Goal: Information Seeking & Learning: Learn about a topic

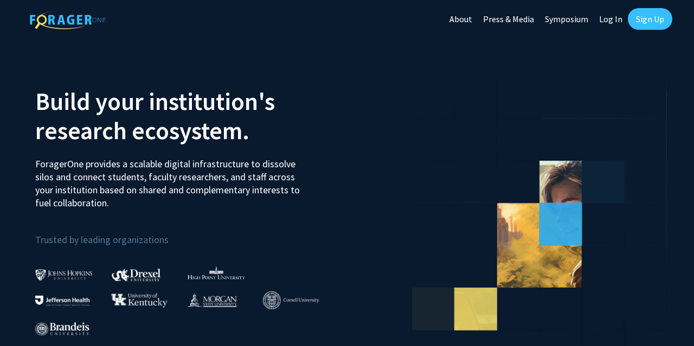
click at [610, 19] on link "Log In" at bounding box center [610, 19] width 34 height 38
select select
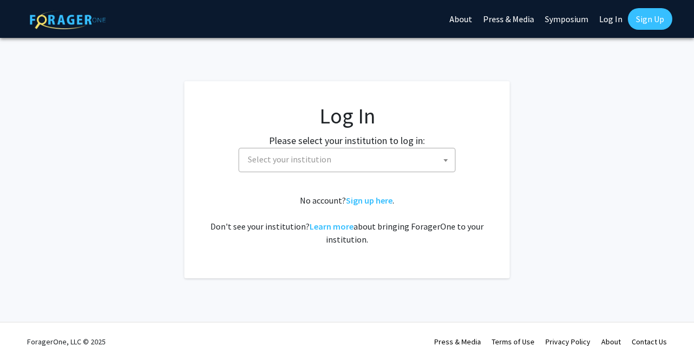
click at [362, 162] on span "Select your institution" at bounding box center [348, 159] width 211 height 22
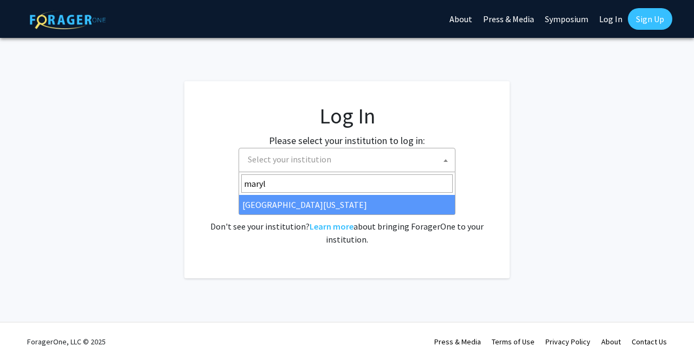
type input "maryla"
select select "31"
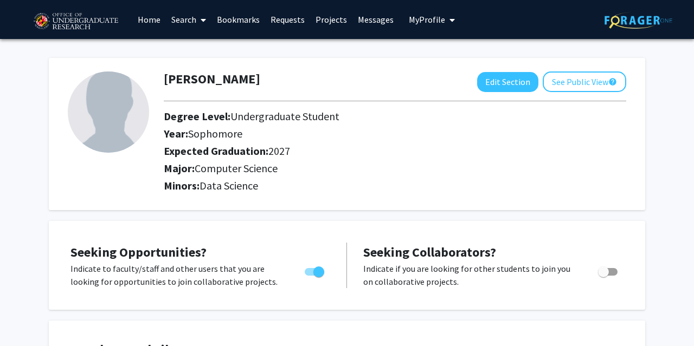
click at [228, 22] on link "Bookmarks" at bounding box center [238, 20] width 54 height 38
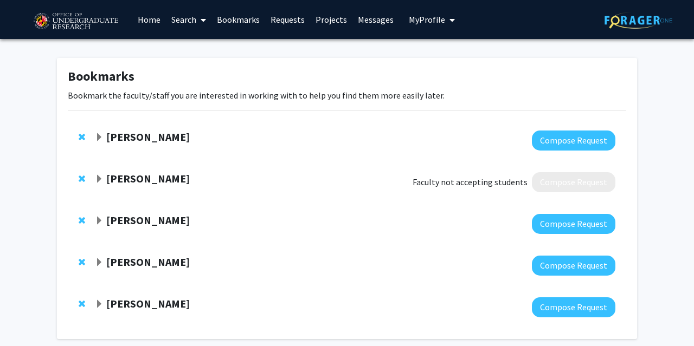
click at [186, 18] on link "Search" at bounding box center [189, 20] width 46 height 38
click at [305, 53] on div "Bookmarks Bookmark the faculty/staff you are interested in working with to help…" at bounding box center [347, 201] width 694 height 325
click at [338, 15] on link "Projects" at bounding box center [331, 20] width 42 height 38
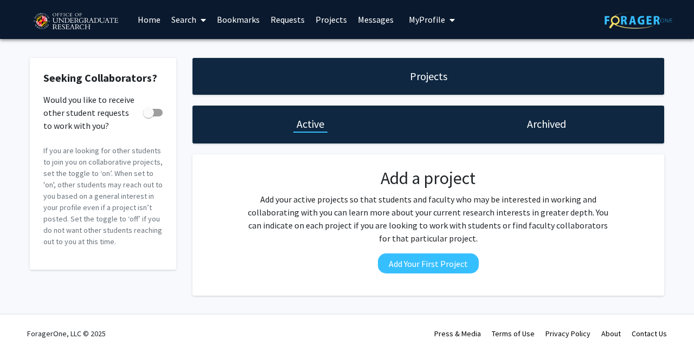
click at [180, 18] on link "Search" at bounding box center [189, 20] width 46 height 38
click at [196, 48] on span "Faculty/Staff" at bounding box center [206, 50] width 80 height 22
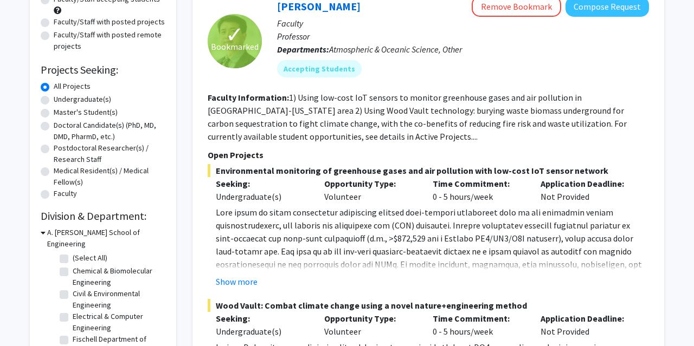
scroll to position [125, 0]
click at [83, 96] on label "Undergraduate(s)" at bounding box center [82, 98] width 57 height 11
click at [61, 96] on input "Undergraduate(s)" at bounding box center [57, 96] width 7 height 7
radio input "true"
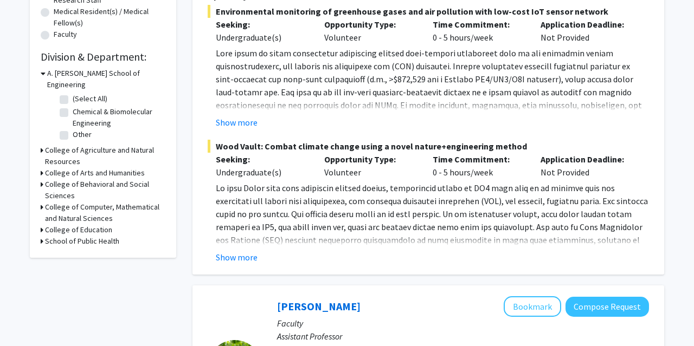
scroll to position [289, 0]
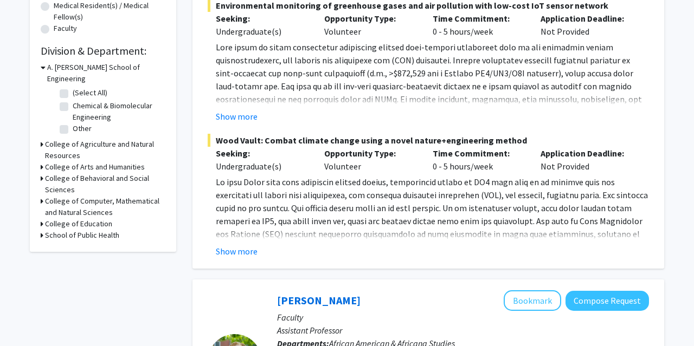
click at [96, 196] on h3 "College of Computer, Mathematical and Natural Sciences" at bounding box center [105, 207] width 120 height 23
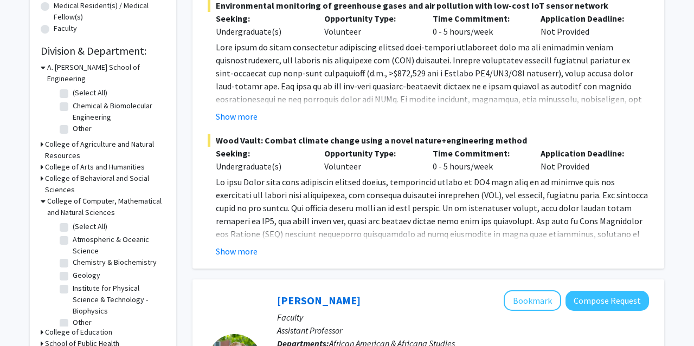
click at [73, 221] on label "(Select All)" at bounding box center [90, 226] width 35 height 11
click at [73, 221] on input "(Select All)" at bounding box center [76, 224] width 7 height 7
checkbox input "true"
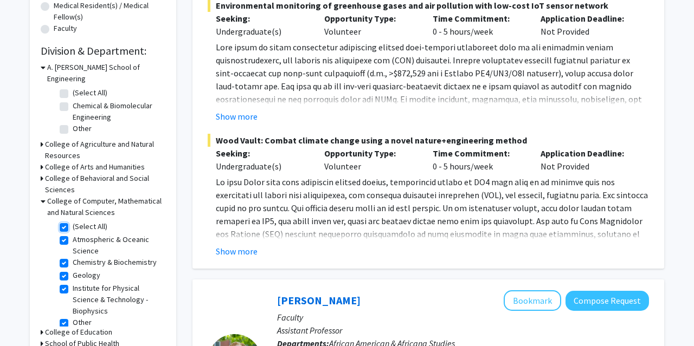
checkbox input "true"
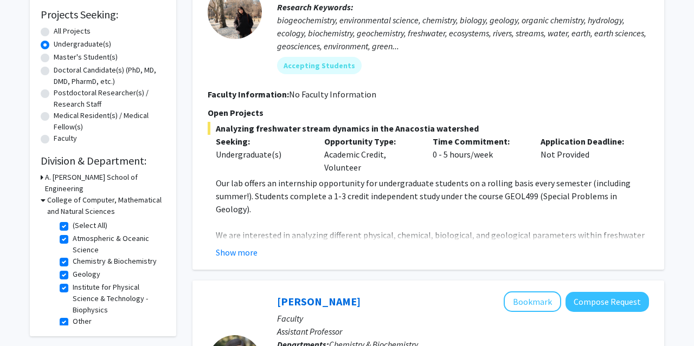
scroll to position [180, 0]
click at [251, 252] on button "Show more" at bounding box center [237, 251] width 42 height 13
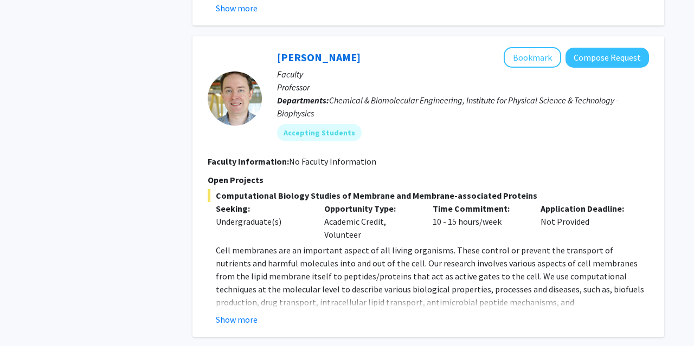
scroll to position [1084, 0]
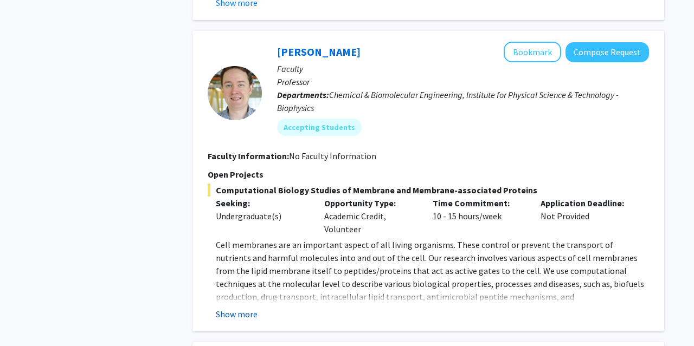
click at [252, 308] on button "Show more" at bounding box center [237, 314] width 42 height 13
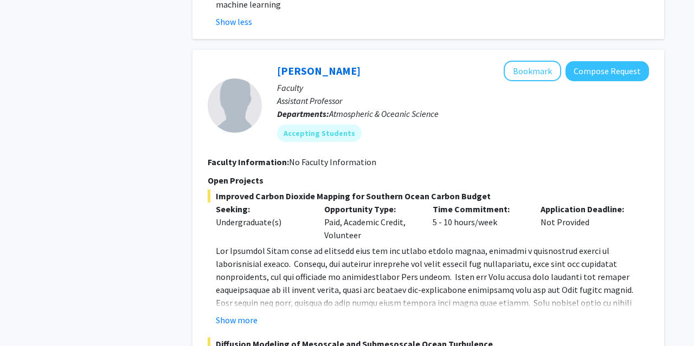
scroll to position [1447, 0]
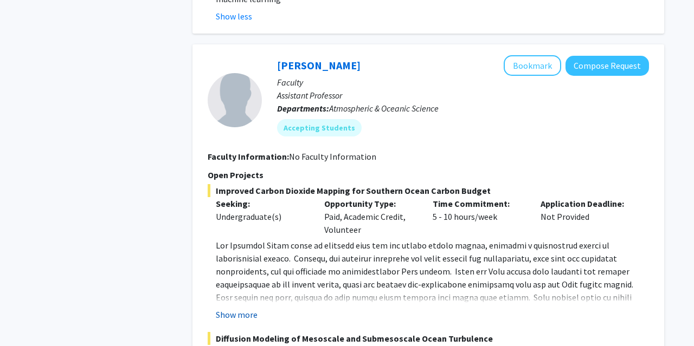
click at [238, 308] on button "Show more" at bounding box center [237, 314] width 42 height 13
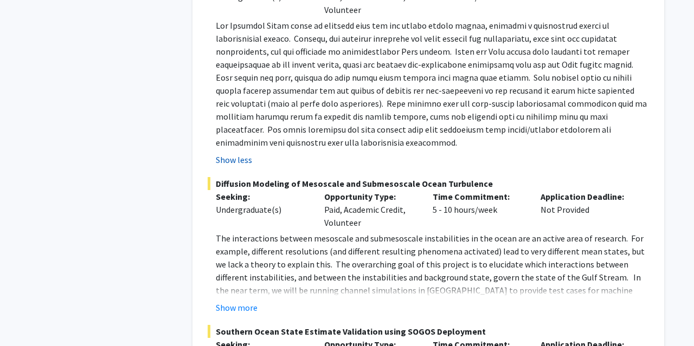
scroll to position [1668, 0]
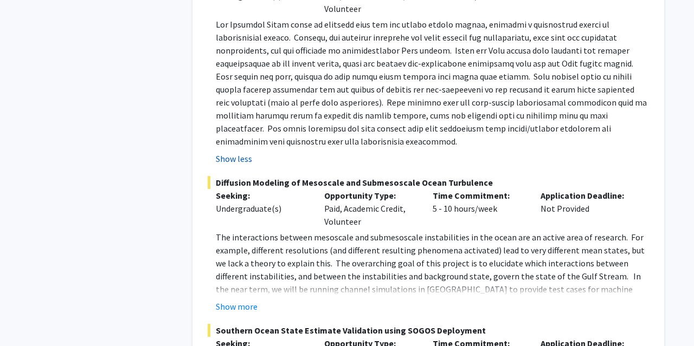
click at [238, 275] on fg-project-list "Improved Carbon Dioxide Mapping for Southern Ocean Carbon Budget Seeking: Under…" at bounding box center [428, 212] width 441 height 498
click at [245, 300] on button "Show more" at bounding box center [237, 306] width 42 height 13
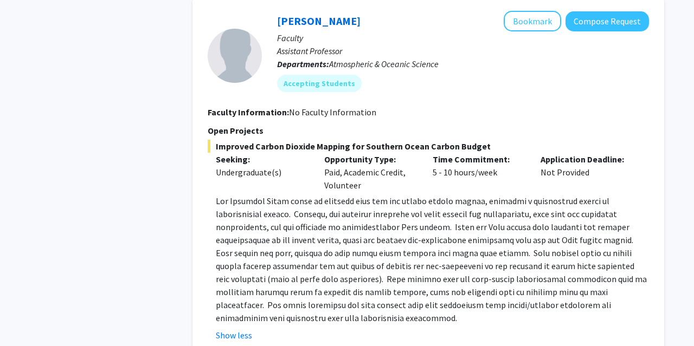
scroll to position [1497, 0]
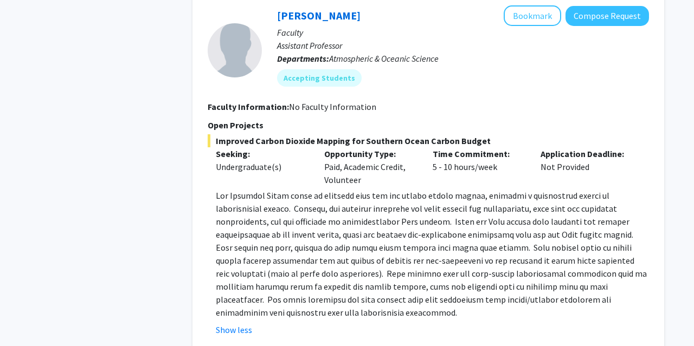
click at [259, 239] on span at bounding box center [431, 254] width 431 height 128
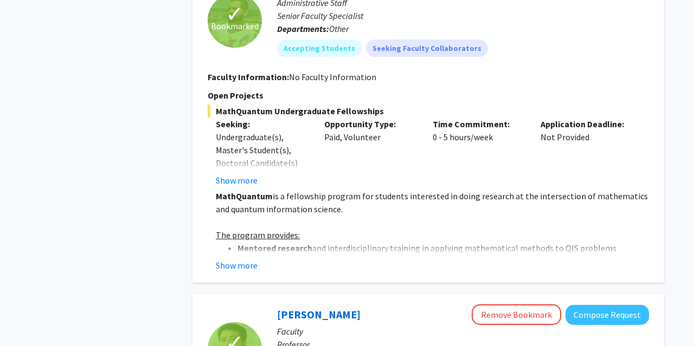
scroll to position [2537, 0]
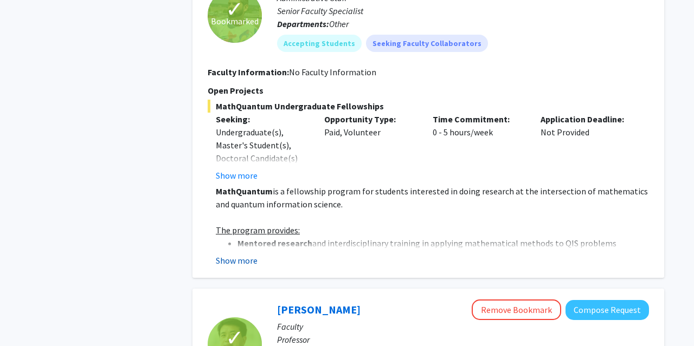
click at [247, 254] on button "Show more" at bounding box center [237, 260] width 42 height 13
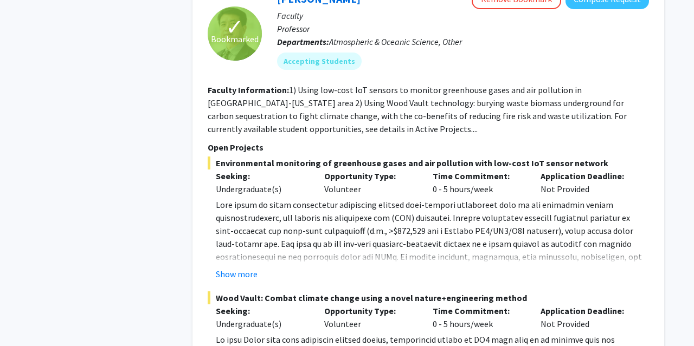
scroll to position [3290, 0]
click at [243, 267] on button "Show more" at bounding box center [237, 273] width 42 height 13
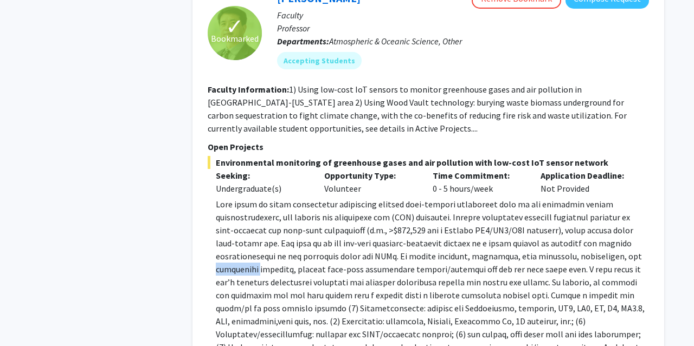
click at [243, 221] on p at bounding box center [432, 289] width 433 height 182
click at [267, 240] on p at bounding box center [432, 289] width 433 height 182
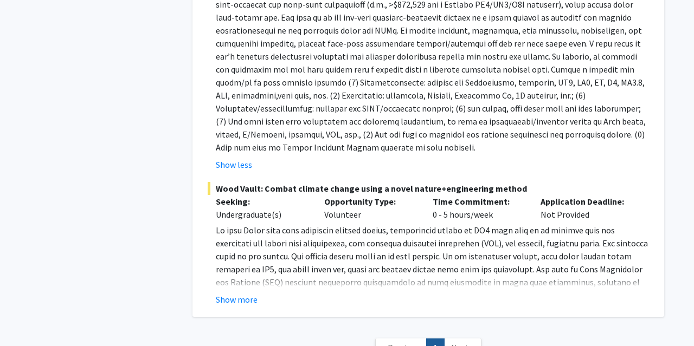
scroll to position [3545, 0]
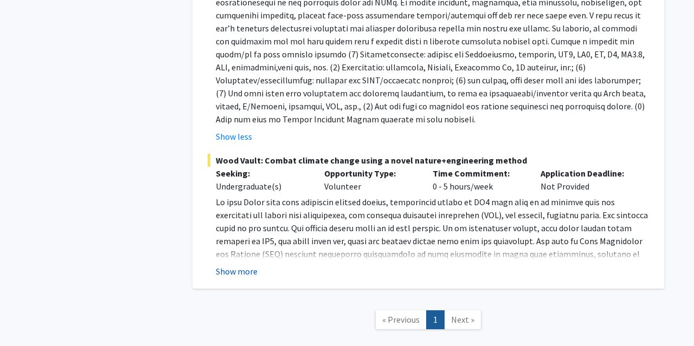
click at [248, 265] on button "Show more" at bounding box center [237, 271] width 42 height 13
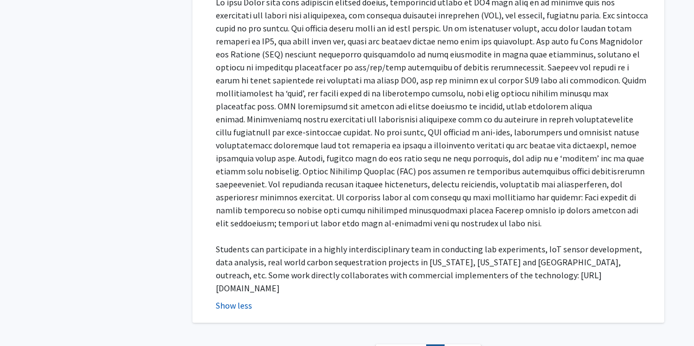
scroll to position [3746, 0]
